Goal: Task Accomplishment & Management: Manage account settings

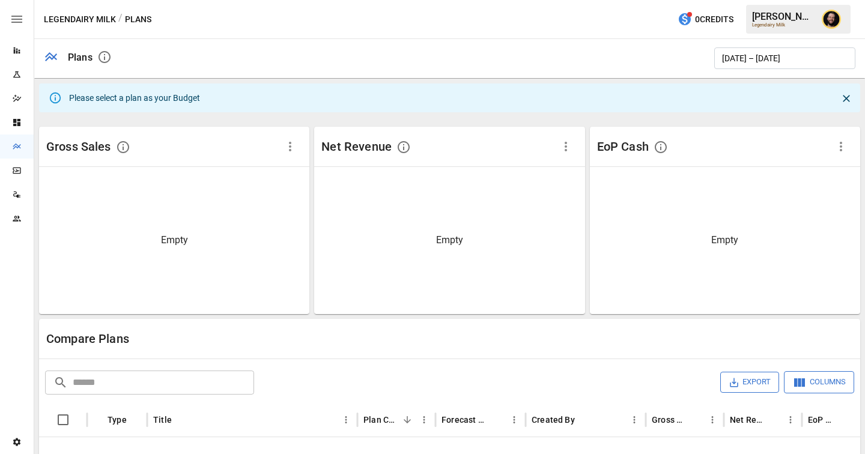
scroll to position [148, 0]
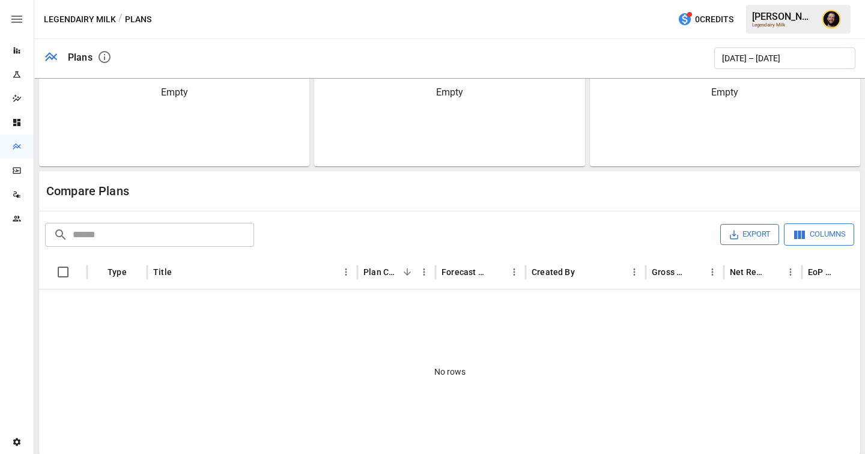
click at [12, 217] on icon "Team" at bounding box center [17, 219] width 10 height 10
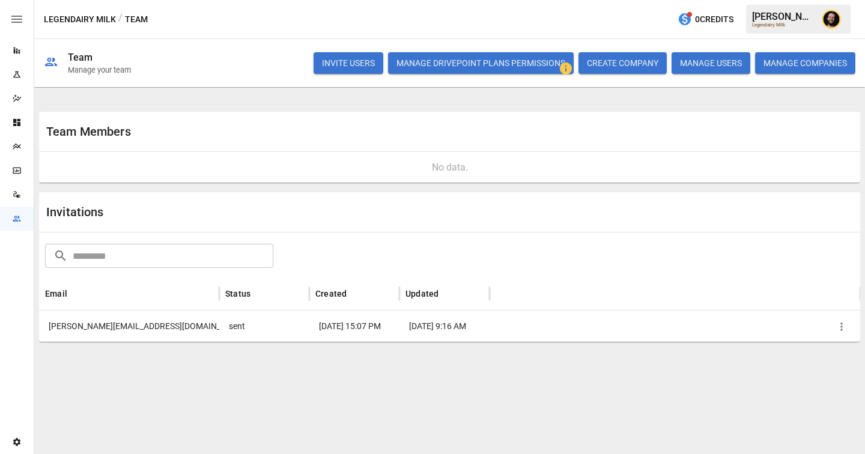
click at [838, 327] on icon "button" at bounding box center [841, 327] width 12 height 12
click at [802, 332] on li "Re-send Invitation" at bounding box center [804, 332] width 93 height 20
click at [839, 332] on button "button" at bounding box center [841, 327] width 18 height 18
click at [782, 347] on li "Copy Invitation Link" at bounding box center [804, 349] width 93 height 20
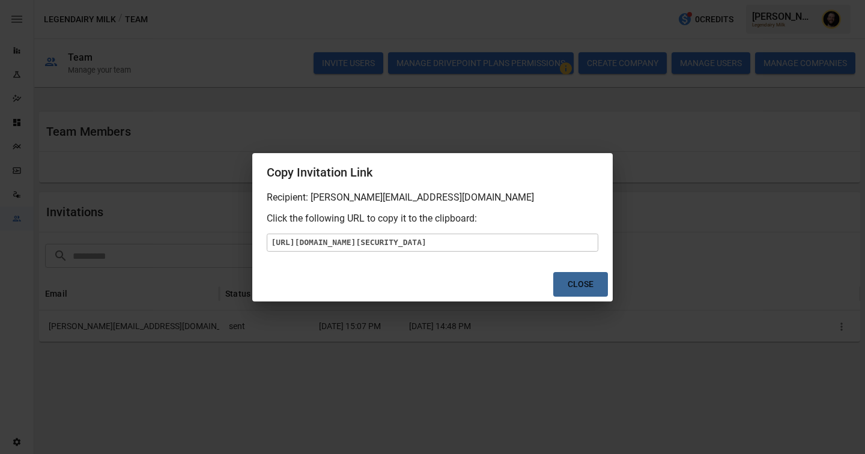
click at [585, 297] on button "Close" at bounding box center [580, 284] width 55 height 25
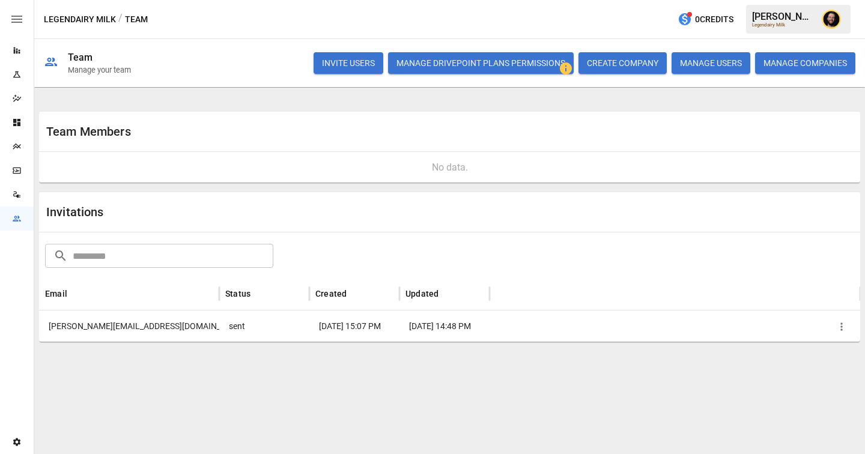
click at [845, 327] on icon "button" at bounding box center [841, 327] width 12 height 12
click at [806, 351] on li "Copy Invitation Link" at bounding box center [804, 352] width 93 height 20
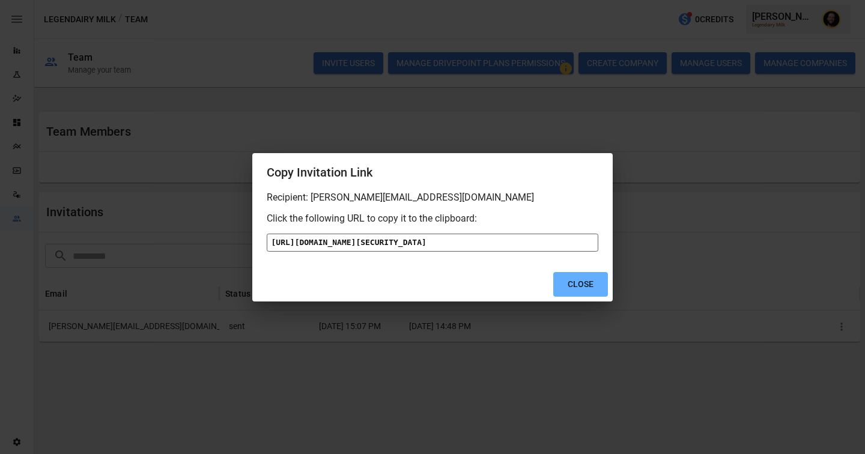
click at [511, 247] on div "[URL][DOMAIN_NAME][SECURITY_DATA]" at bounding box center [432, 243] width 331 height 18
click at [515, 246] on div "[URL][DOMAIN_NAME][SECURITY_DATA]" at bounding box center [432, 243] width 331 height 18
click at [585, 297] on button "Close" at bounding box center [580, 284] width 55 height 25
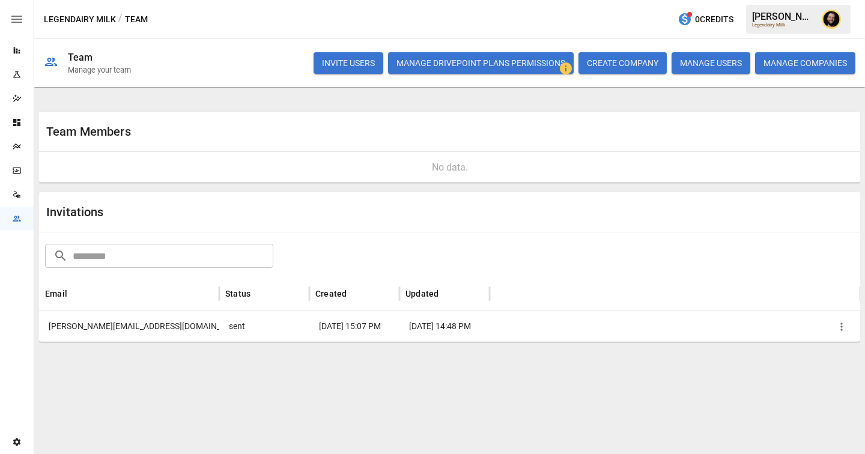
click at [17, 195] on icon "Data Sources" at bounding box center [18, 196] width 4 height 3
